Goal: Find contact information: Find contact information

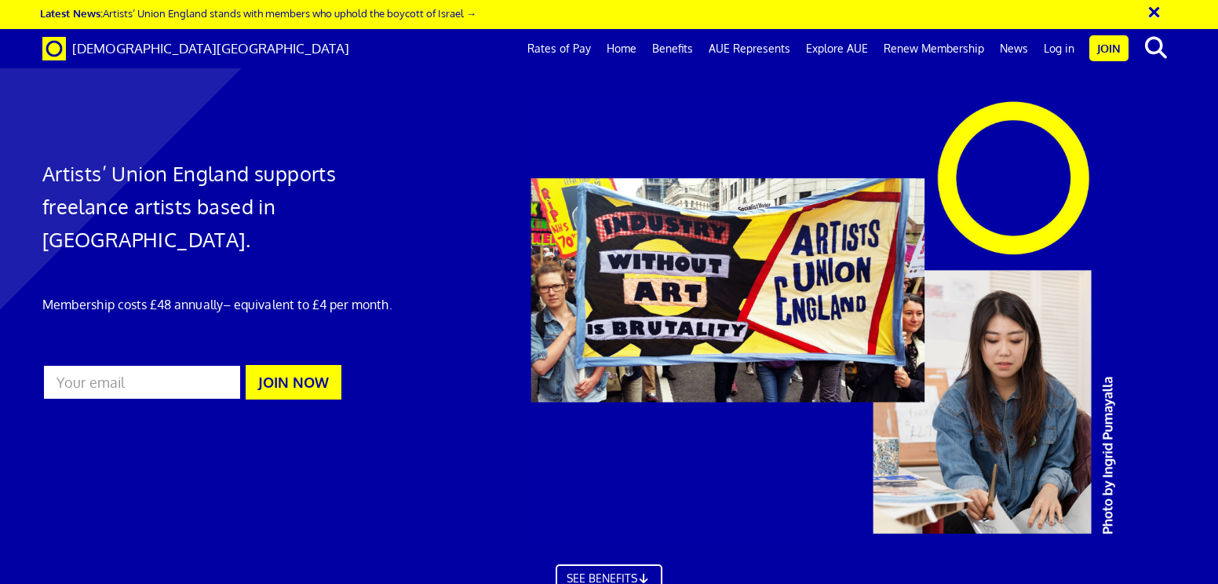
scroll to position [4351, 0]
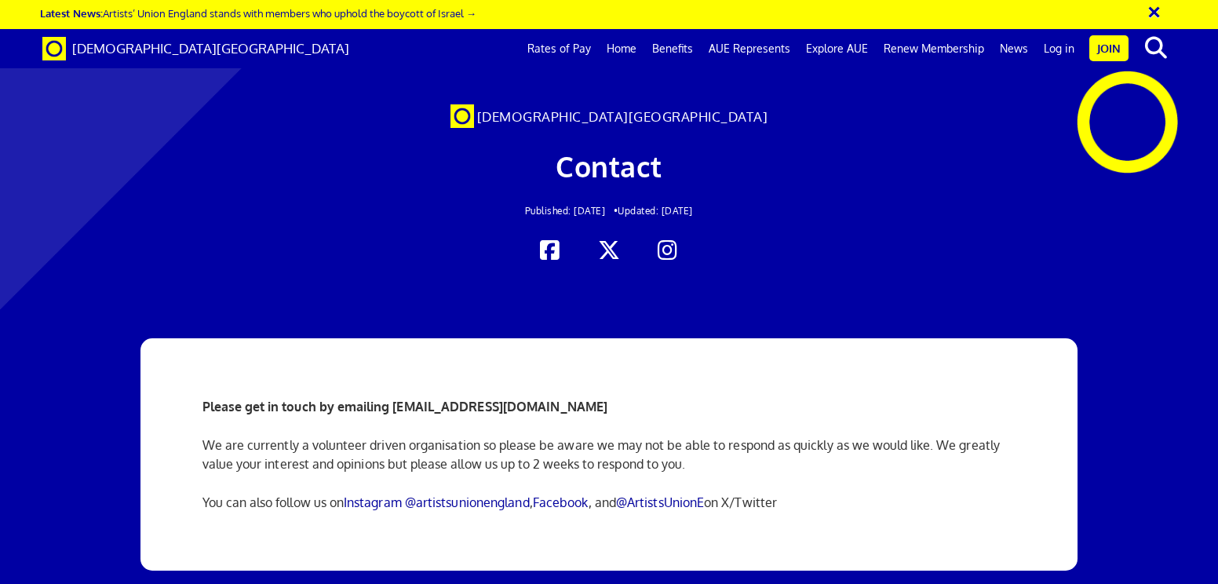
scroll to position [157, 0]
drag, startPoint x: 594, startPoint y: 255, endPoint x: 395, endPoint y: 242, distance: 199.8
click at [395, 397] on p "Please get in touch by emailing [EMAIL_ADDRESS][DOMAIN_NAME]" at bounding box center [610, 406] width 814 height 19
copy strong "[EMAIL_ADDRESS][DOMAIN_NAME]"
